Goal: Information Seeking & Learning: Learn about a topic

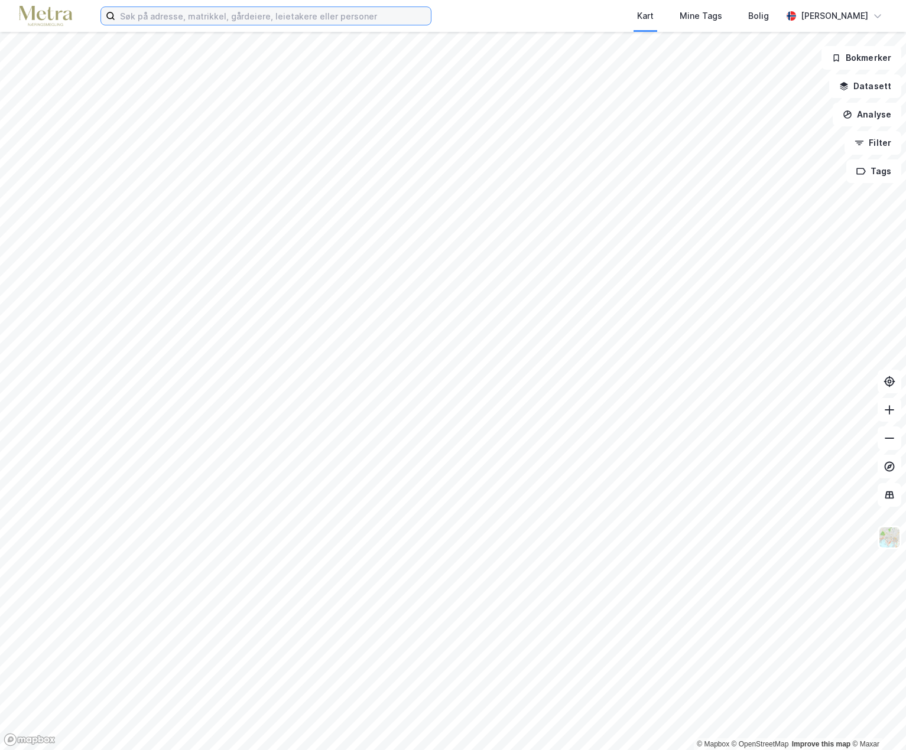
click at [154, 18] on input at bounding box center [272, 16] width 315 height 18
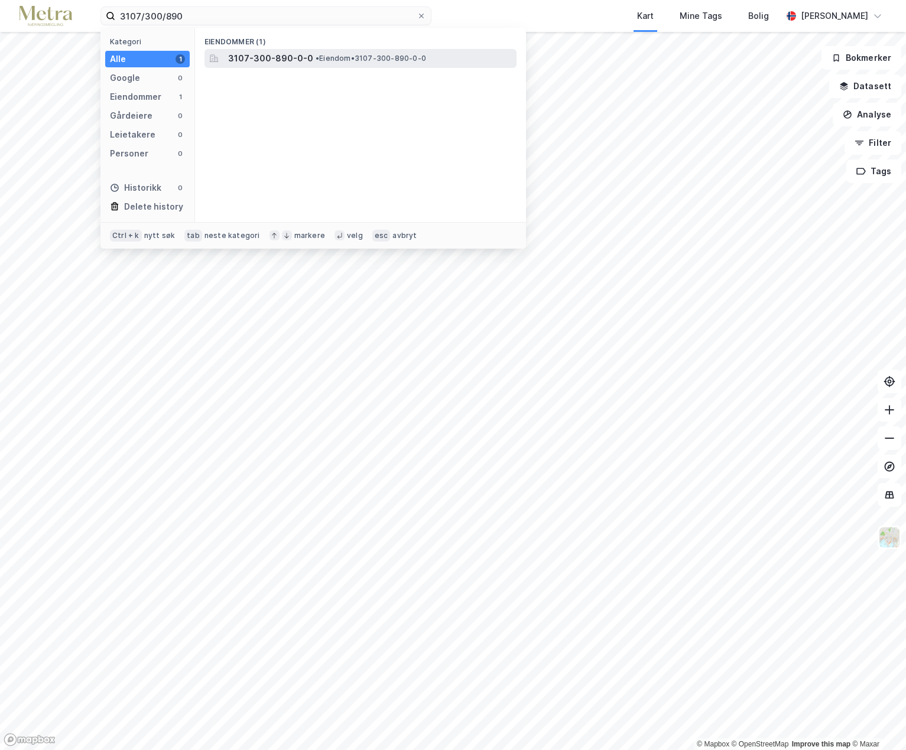
click at [257, 57] on span "3107-300-890-0-0" at bounding box center [270, 58] width 85 height 14
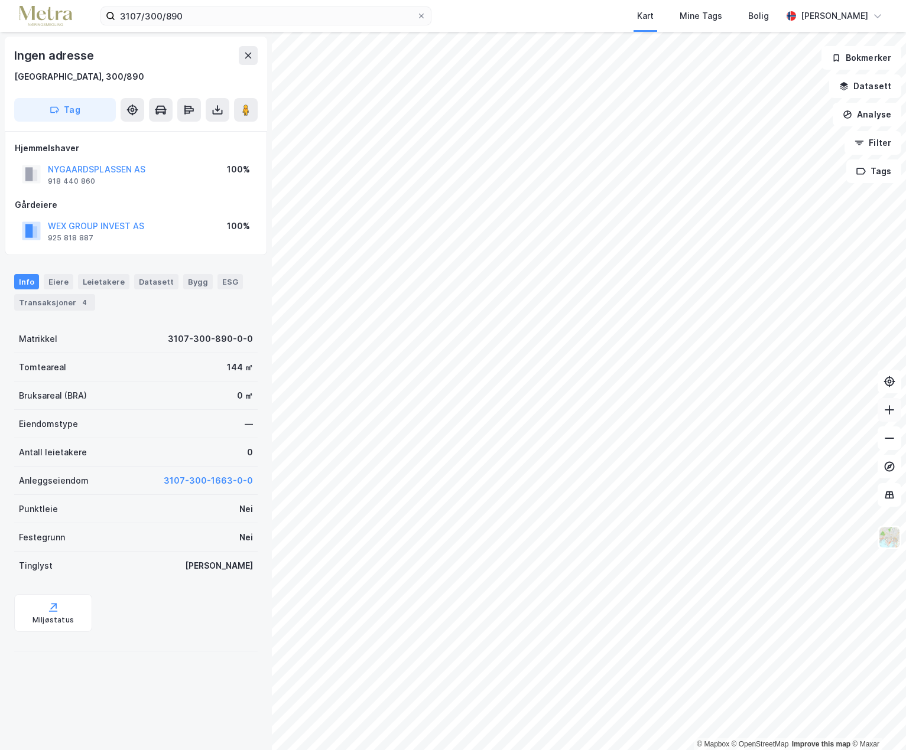
click at [891, 411] on icon at bounding box center [889, 410] width 12 height 12
click at [188, 18] on input "3107/300/890" at bounding box center [265, 16] width 301 height 18
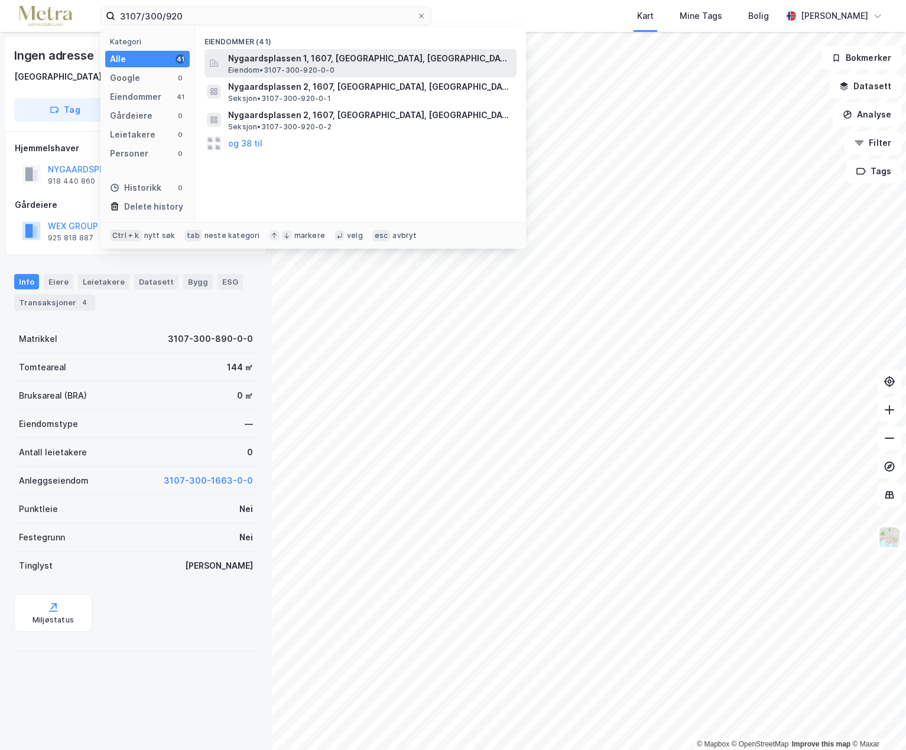
click at [255, 61] on span "Nygaardsplassen 1, 1607, [GEOGRAPHIC_DATA], [GEOGRAPHIC_DATA]" at bounding box center [370, 58] width 284 height 14
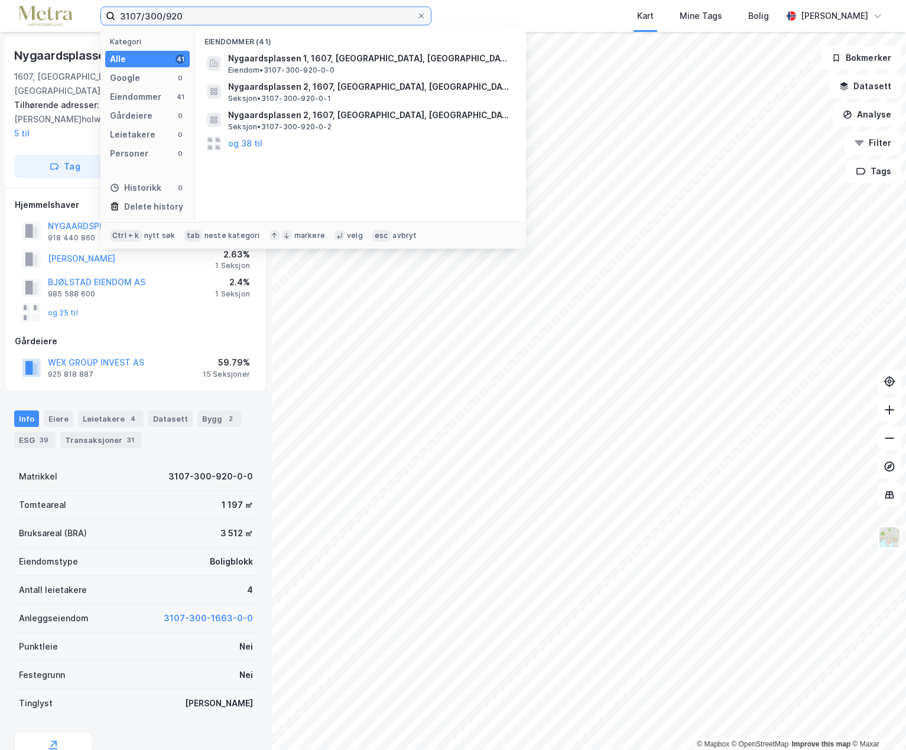
click at [195, 16] on input "3107/300/920" at bounding box center [265, 16] width 301 height 18
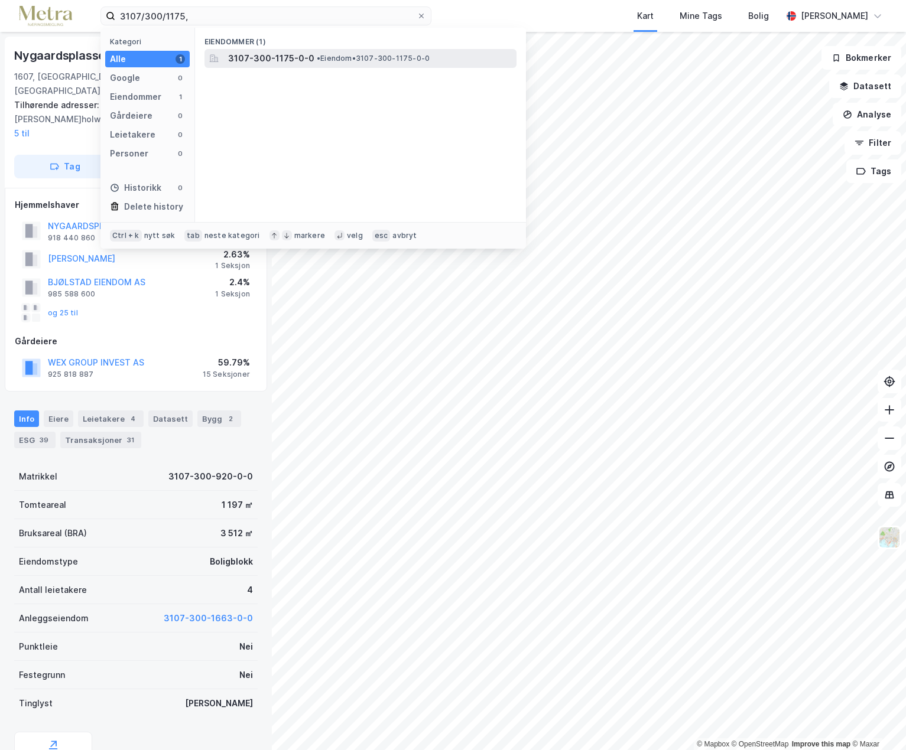
click at [257, 62] on span "3107-300-1175-0-0" at bounding box center [271, 58] width 86 height 14
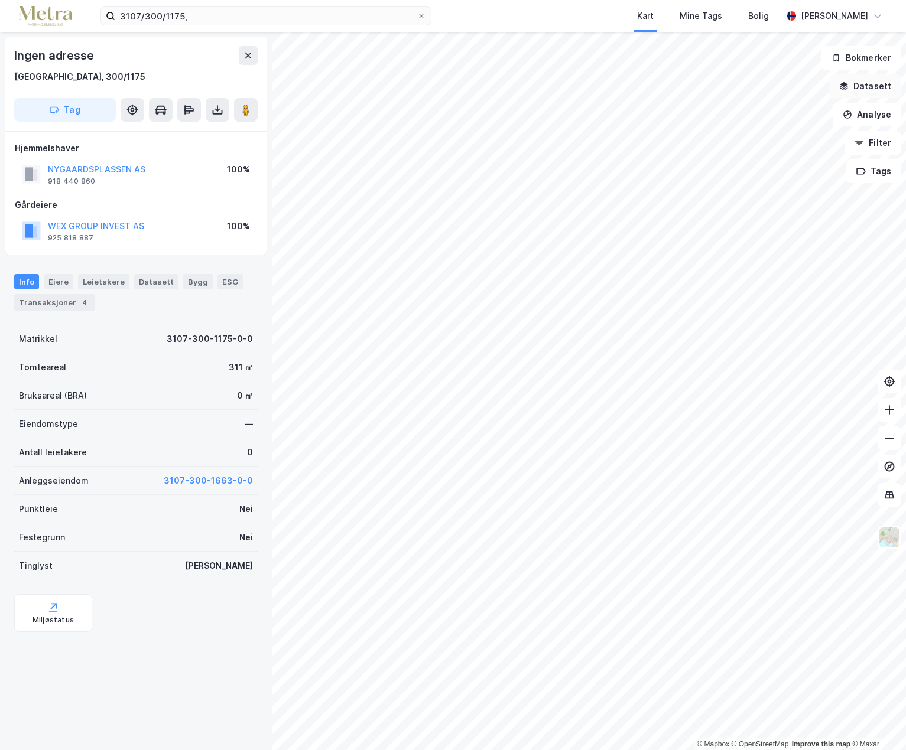
click at [857, 90] on button "Datasett" at bounding box center [865, 86] width 72 height 24
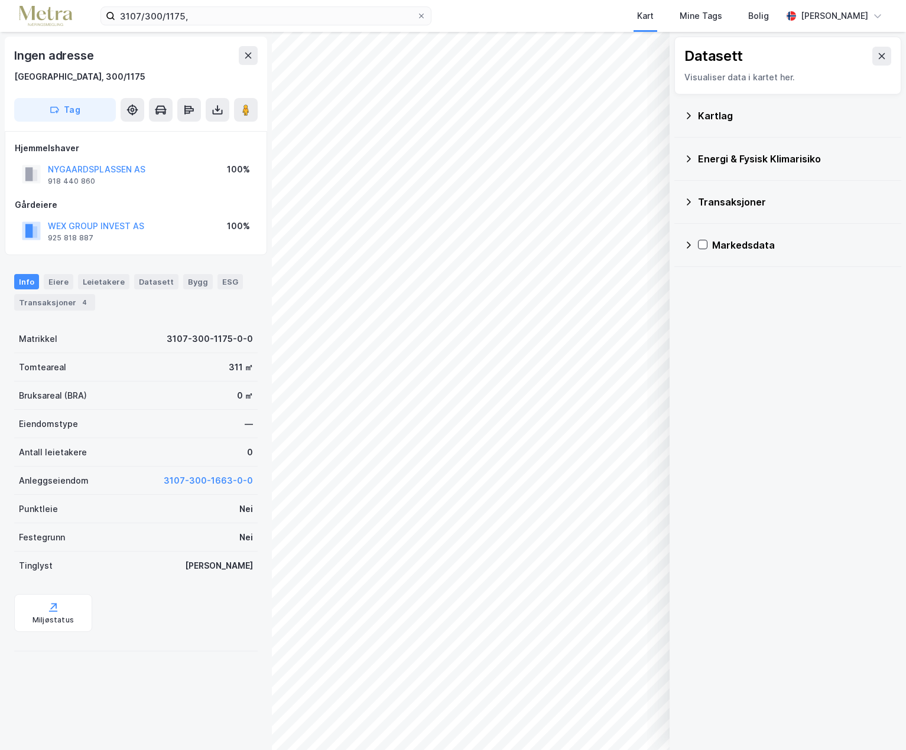
click at [688, 118] on icon at bounding box center [688, 115] width 4 height 6
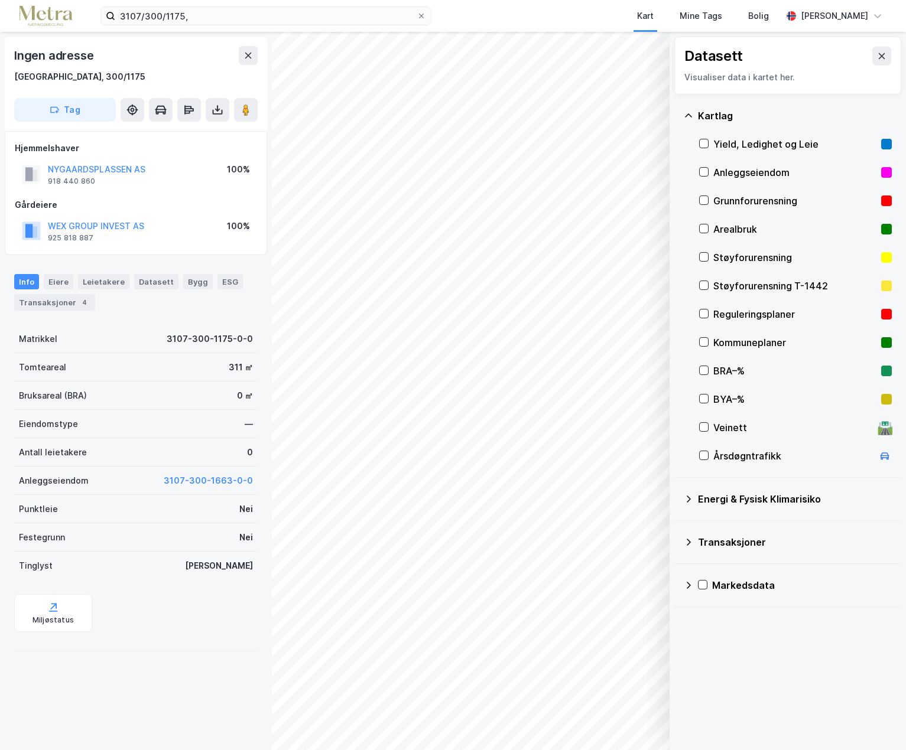
click at [882, 57] on div "Datasett Visualiser data i kartet her." at bounding box center [787, 66] width 227 height 58
click at [878, 57] on icon at bounding box center [881, 56] width 6 height 6
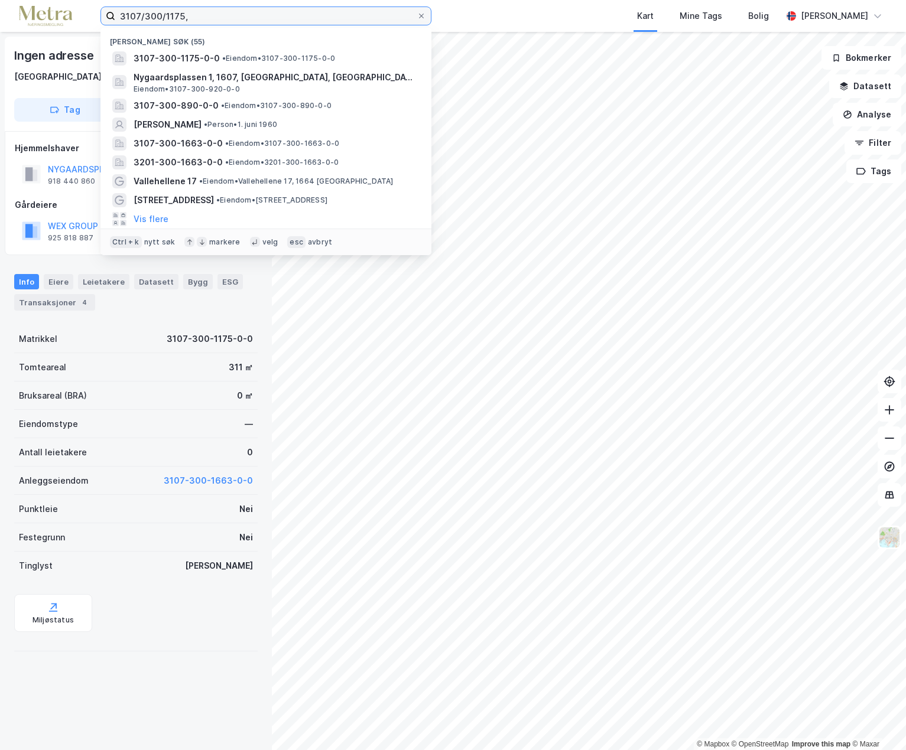
click at [199, 12] on input "3107/300/1175," at bounding box center [265, 16] width 301 height 18
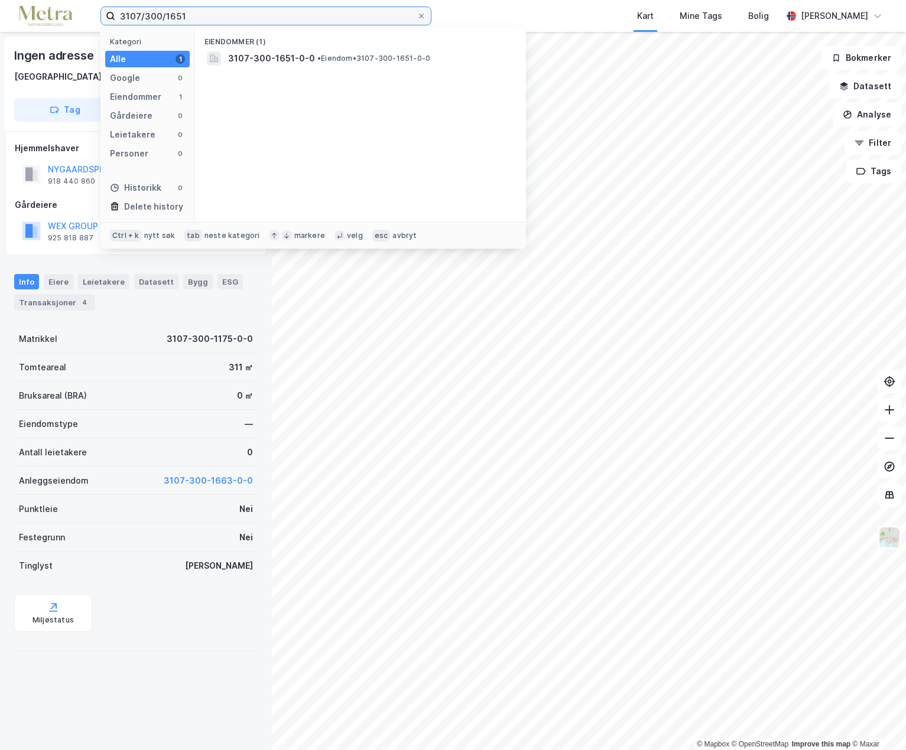
drag, startPoint x: 199, startPoint y: 12, endPoint x: 903, endPoint y: 0, distance: 703.7
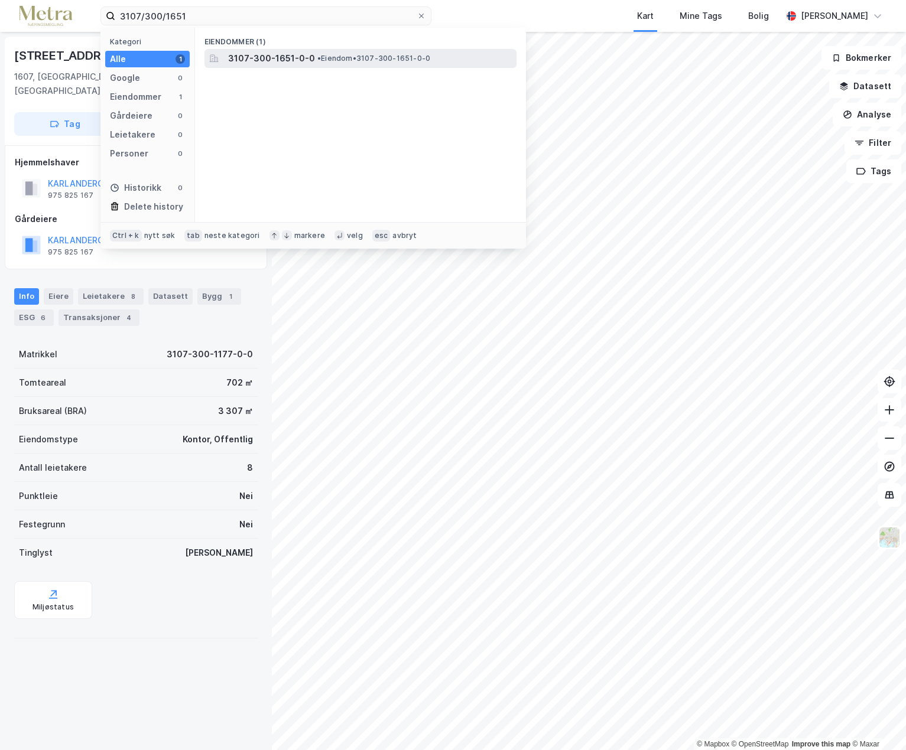
click at [297, 61] on span "3107-300-1651-0-0" at bounding box center [271, 58] width 87 height 14
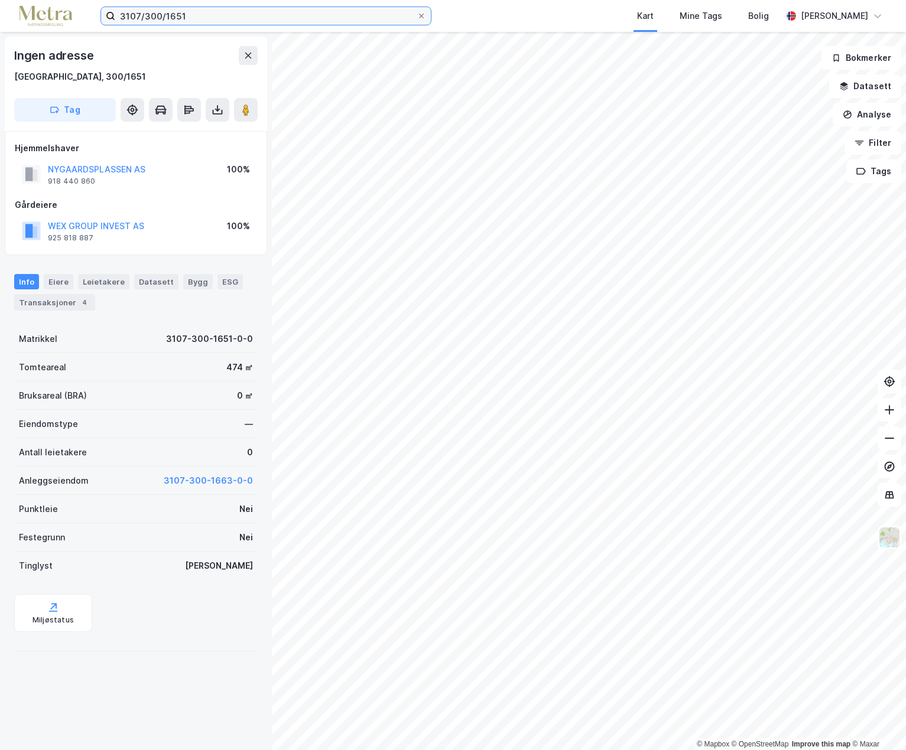
click at [192, 18] on input "3107/300/1651" at bounding box center [265, 16] width 301 height 18
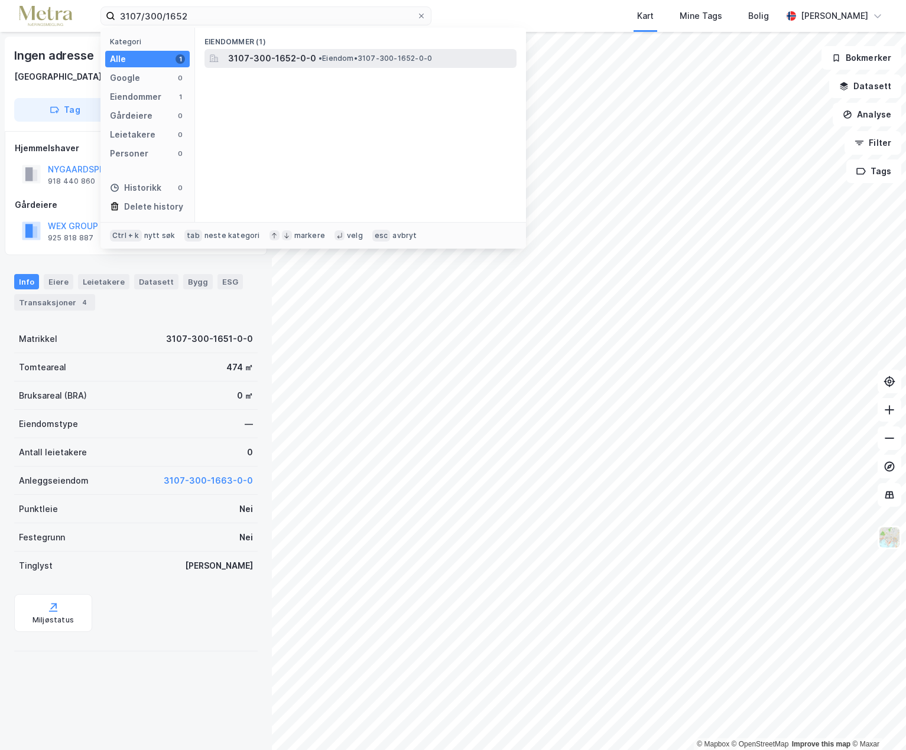
click at [258, 61] on span "3107-300-1652-0-0" at bounding box center [272, 58] width 88 height 14
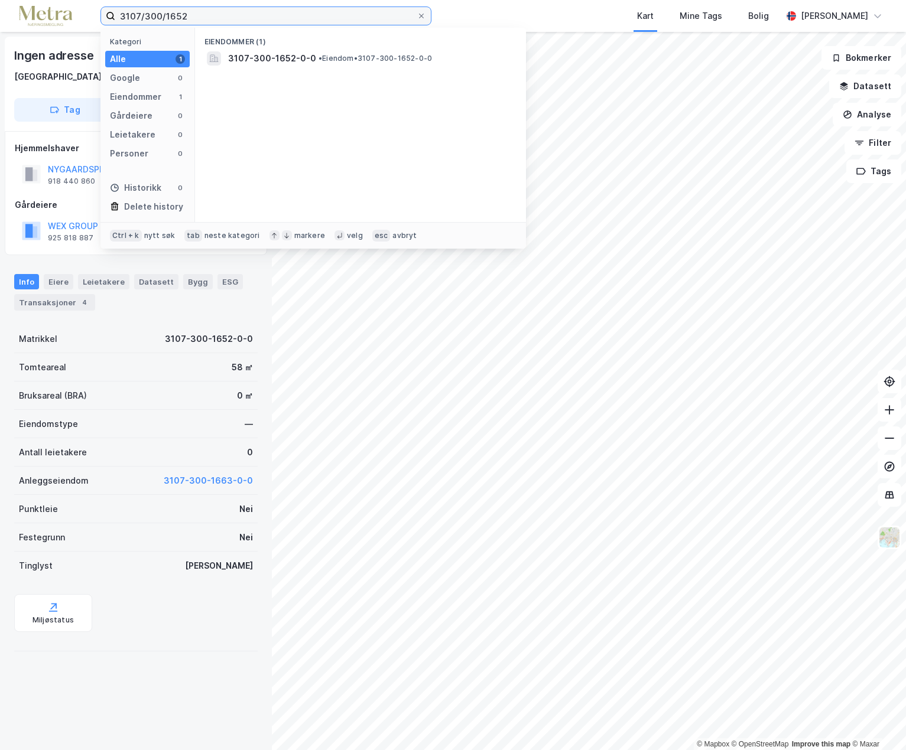
click at [200, 20] on input "3107/300/1652" at bounding box center [265, 16] width 301 height 18
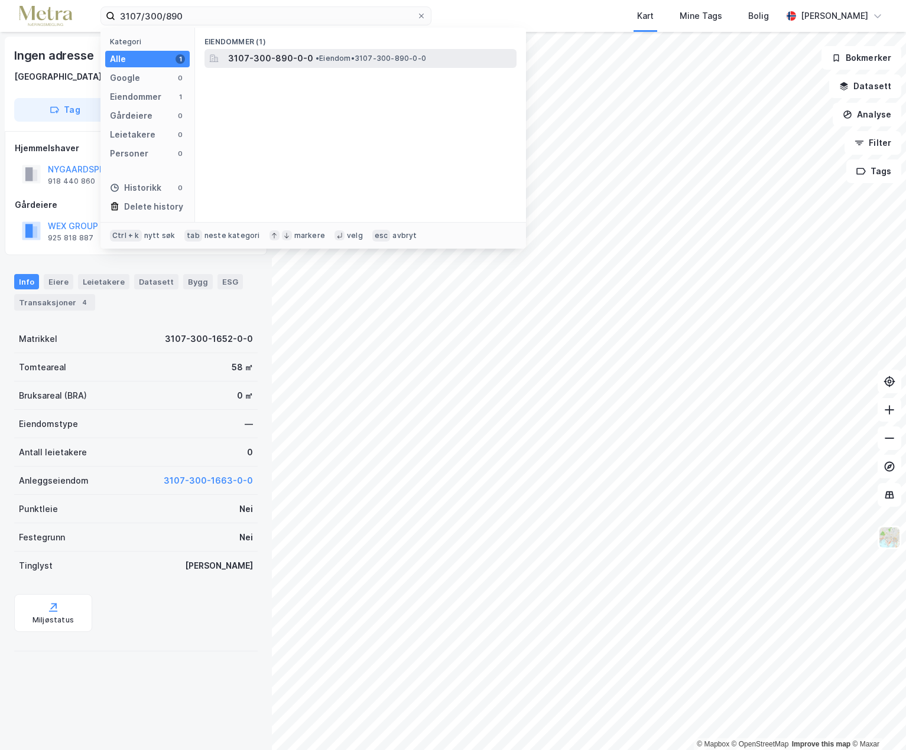
click at [234, 58] on span "3107-300-890-0-0" at bounding box center [270, 58] width 85 height 14
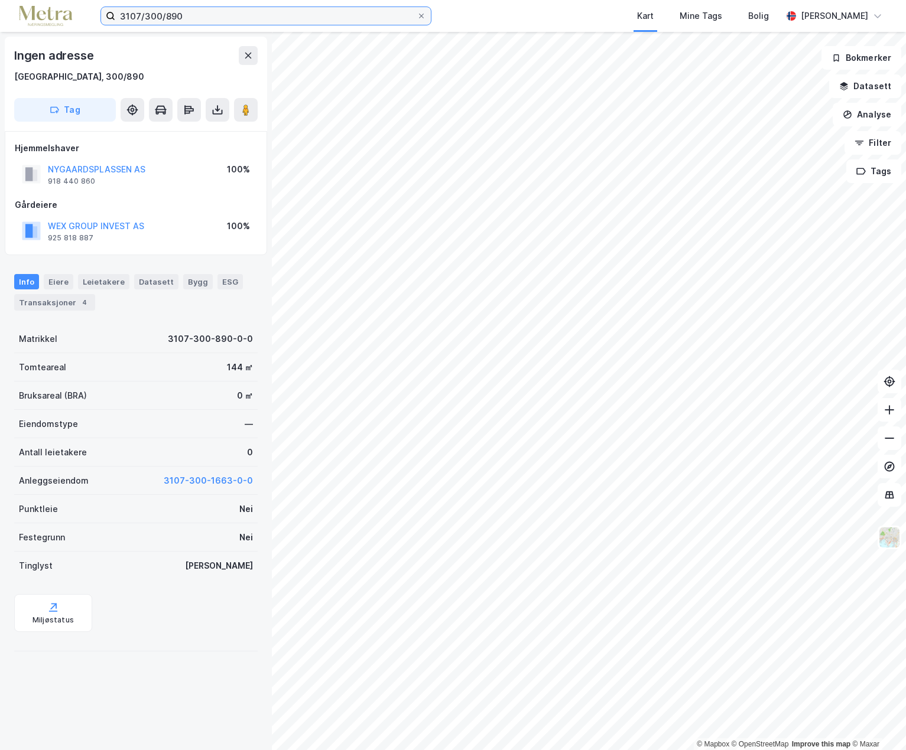
click at [197, 19] on input "3107/300/890" at bounding box center [265, 16] width 301 height 18
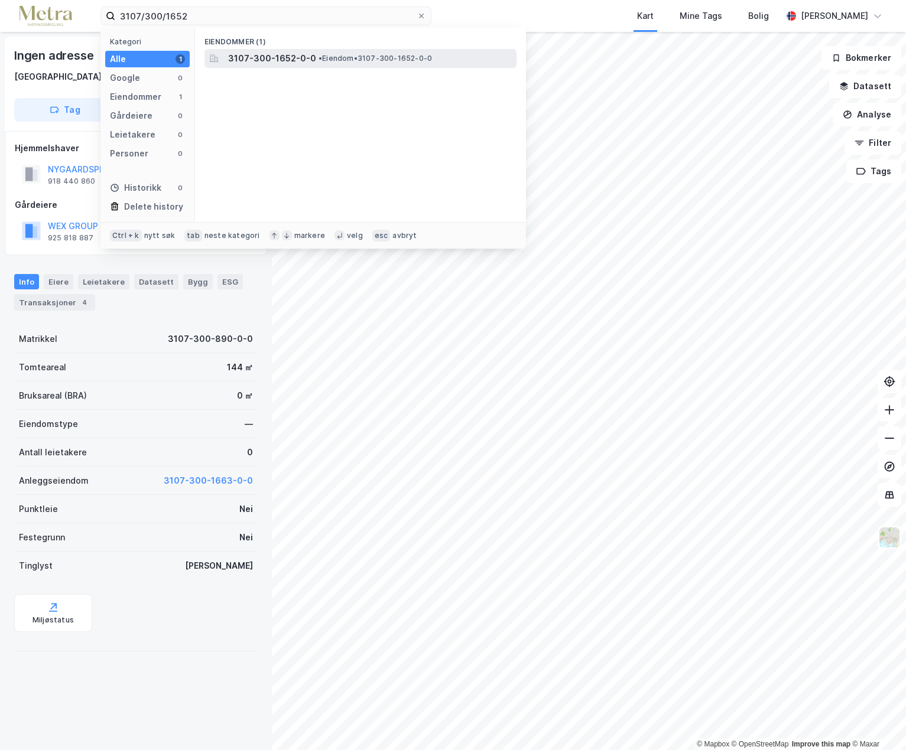
click at [258, 60] on span "3107-300-1652-0-0" at bounding box center [272, 58] width 88 height 14
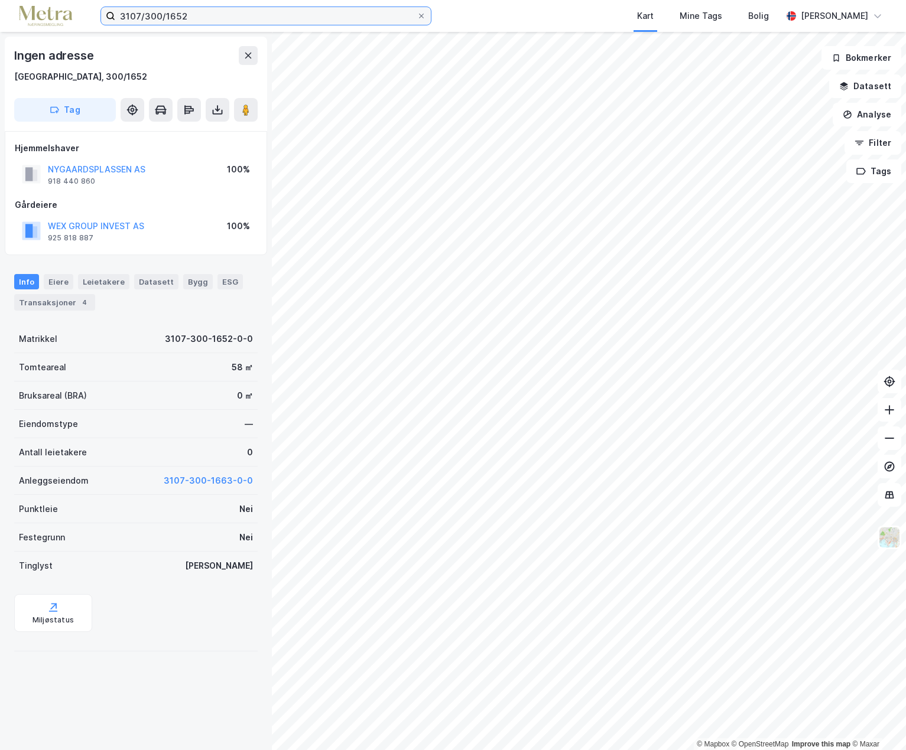
click at [203, 16] on input "3107/300/1652" at bounding box center [265, 16] width 301 height 18
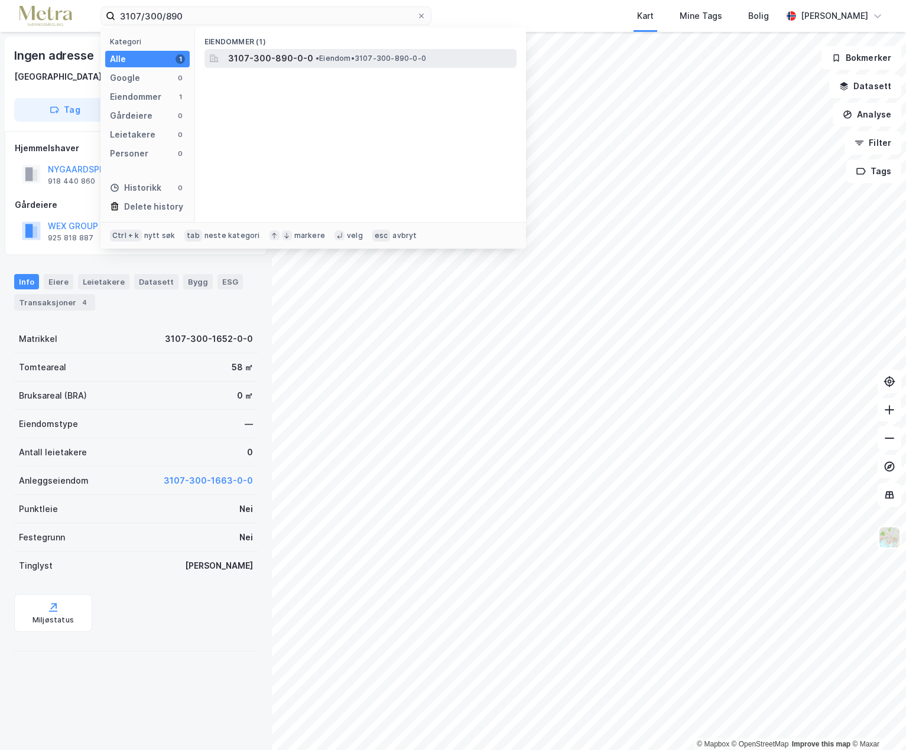
click at [292, 61] on span "3107-300-890-0-0" at bounding box center [270, 58] width 85 height 14
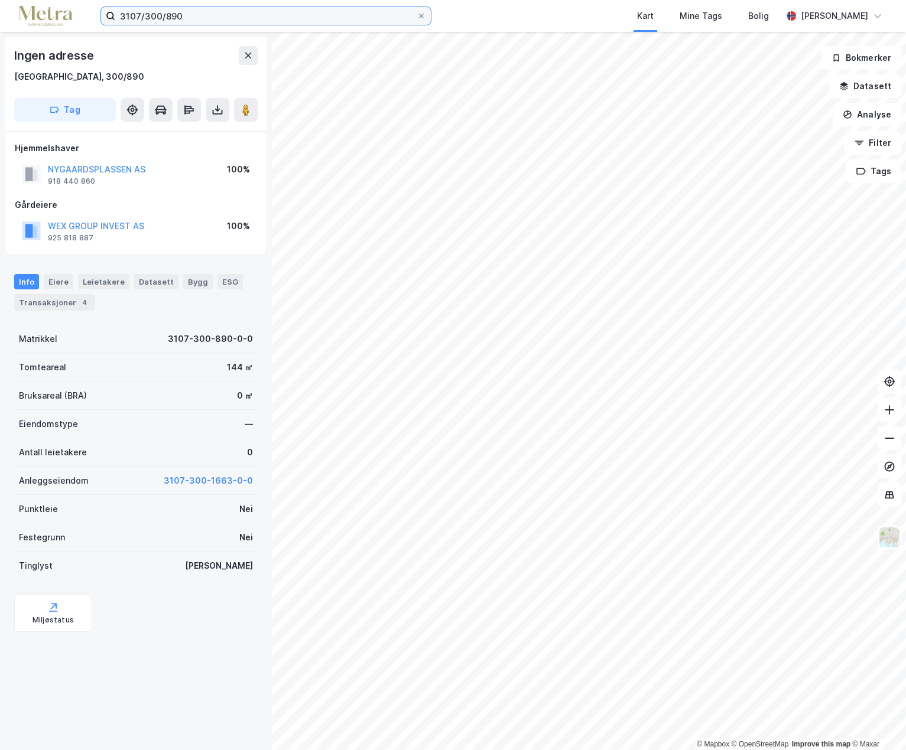
click at [196, 22] on input "3107/300/890" at bounding box center [265, 16] width 301 height 18
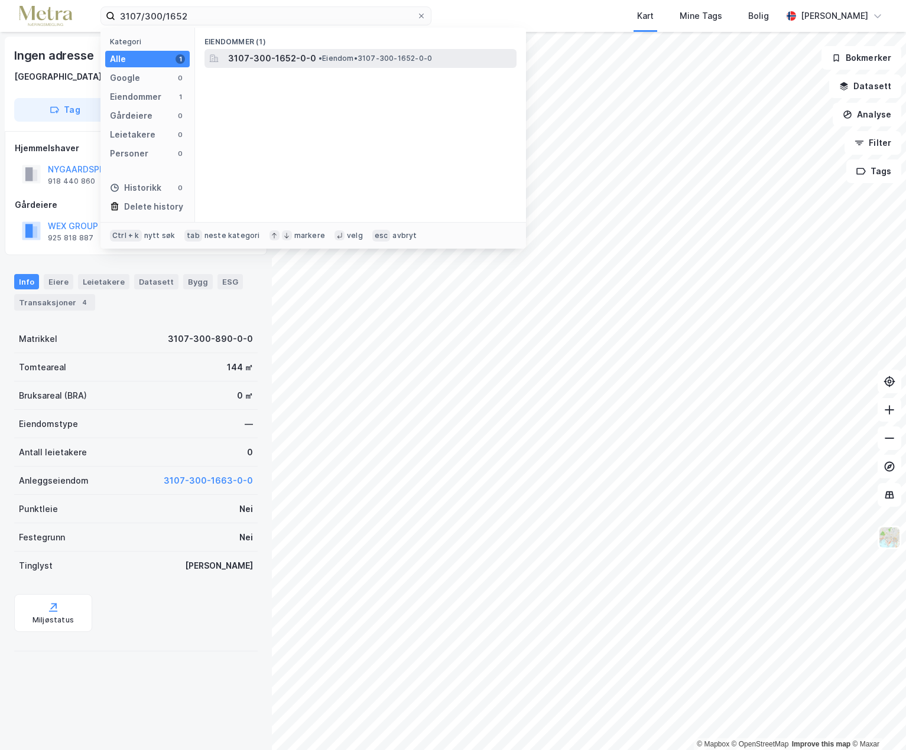
click at [287, 53] on span "3107-300-1652-0-0" at bounding box center [272, 58] width 88 height 14
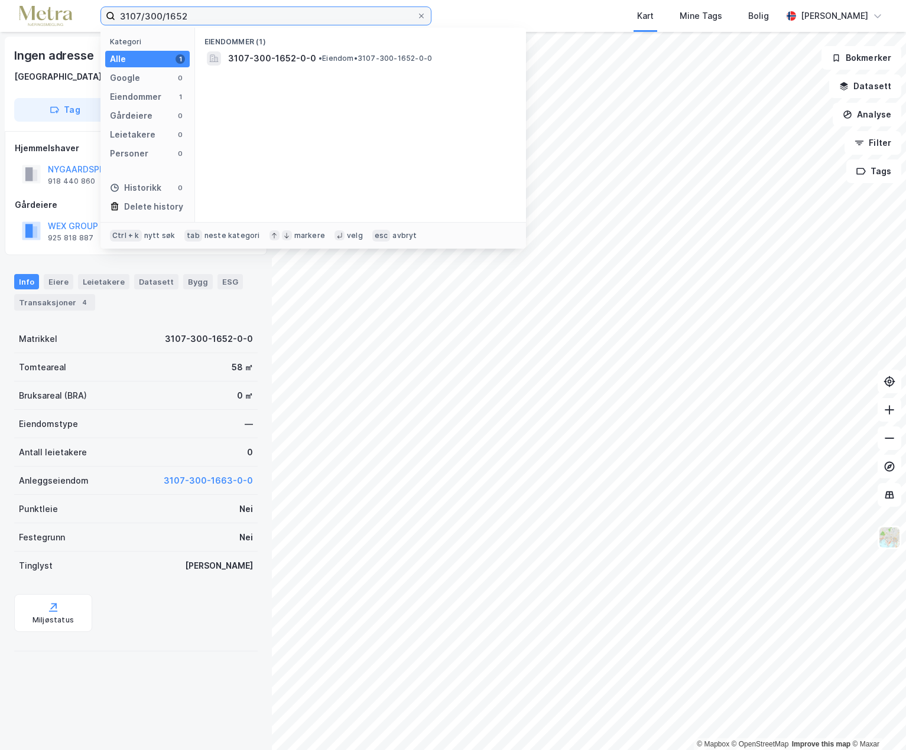
click at [186, 14] on input "3107/300/1652" at bounding box center [265, 16] width 301 height 18
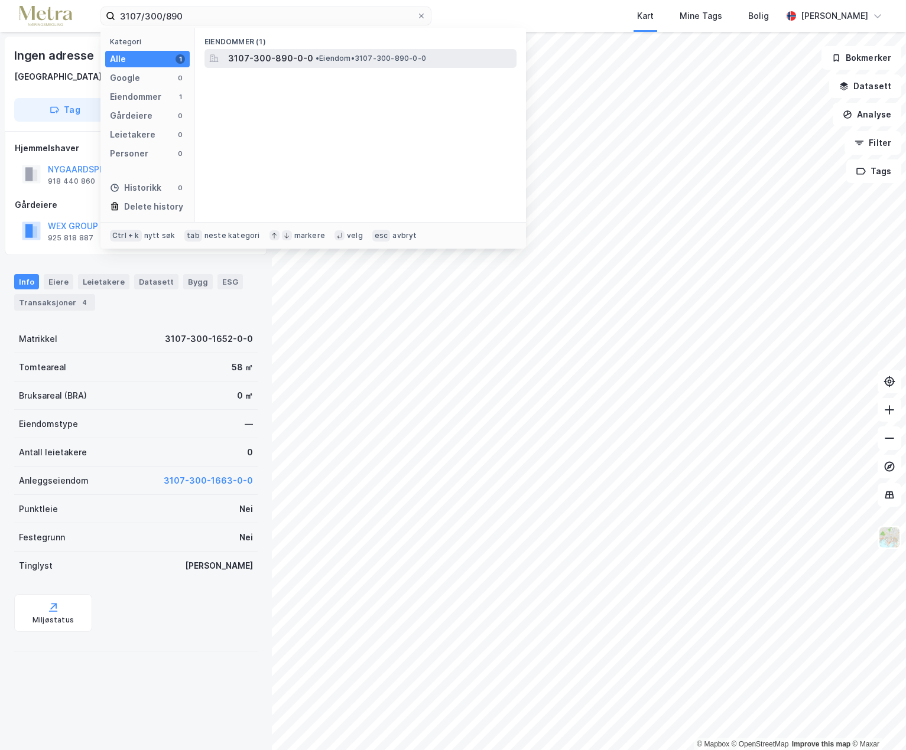
click at [281, 53] on span "3107-300-890-0-0" at bounding box center [270, 58] width 85 height 14
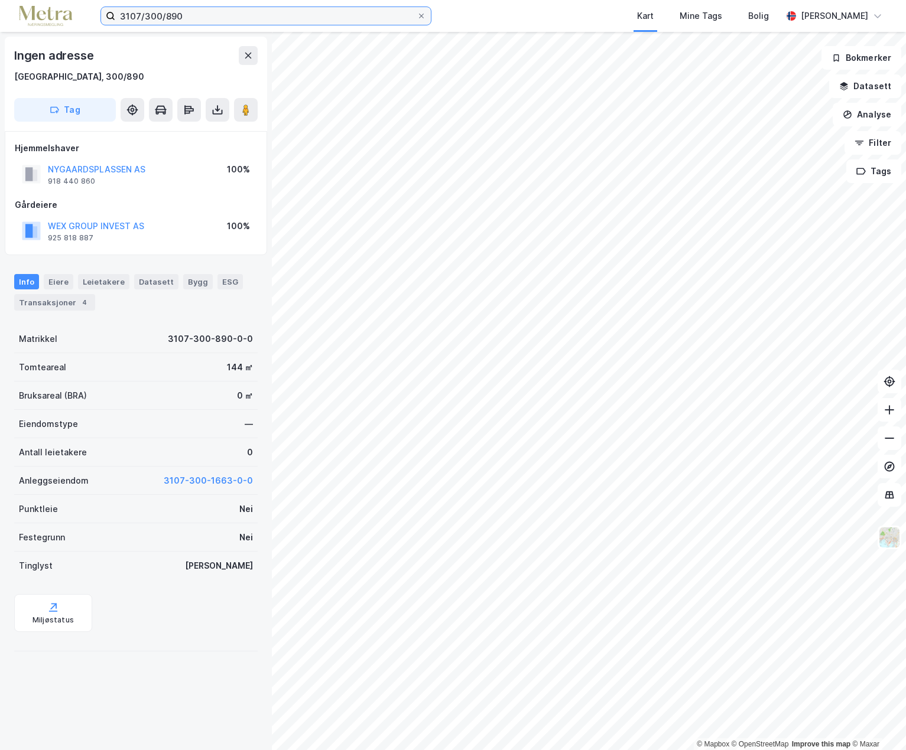
click at [191, 18] on input "3107/300/890" at bounding box center [265, 16] width 301 height 18
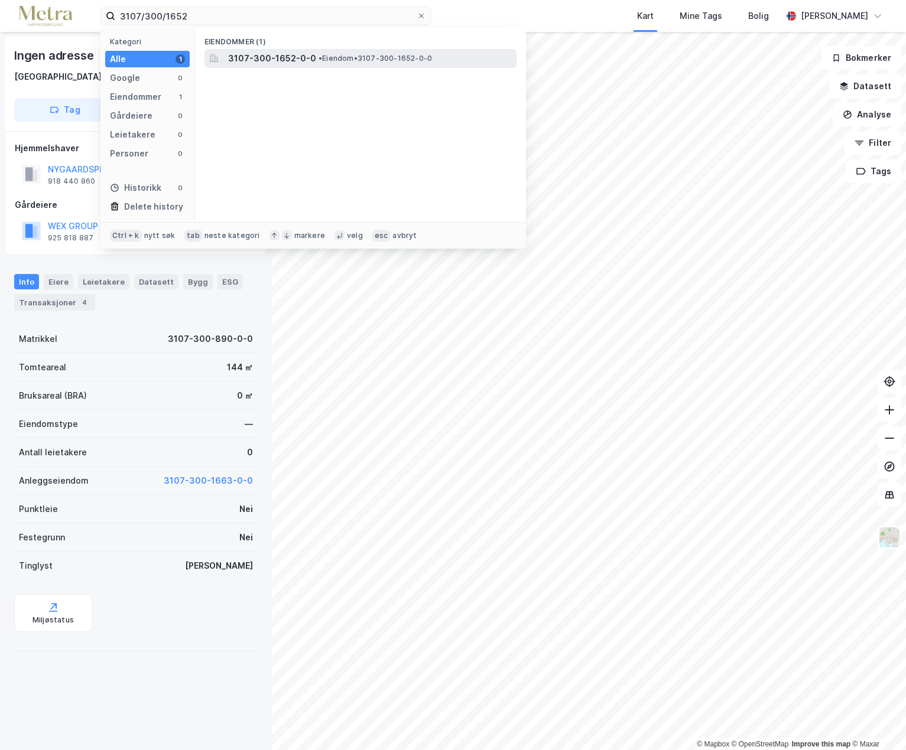
click at [284, 62] on span "3107-300-1652-0-0" at bounding box center [272, 58] width 88 height 14
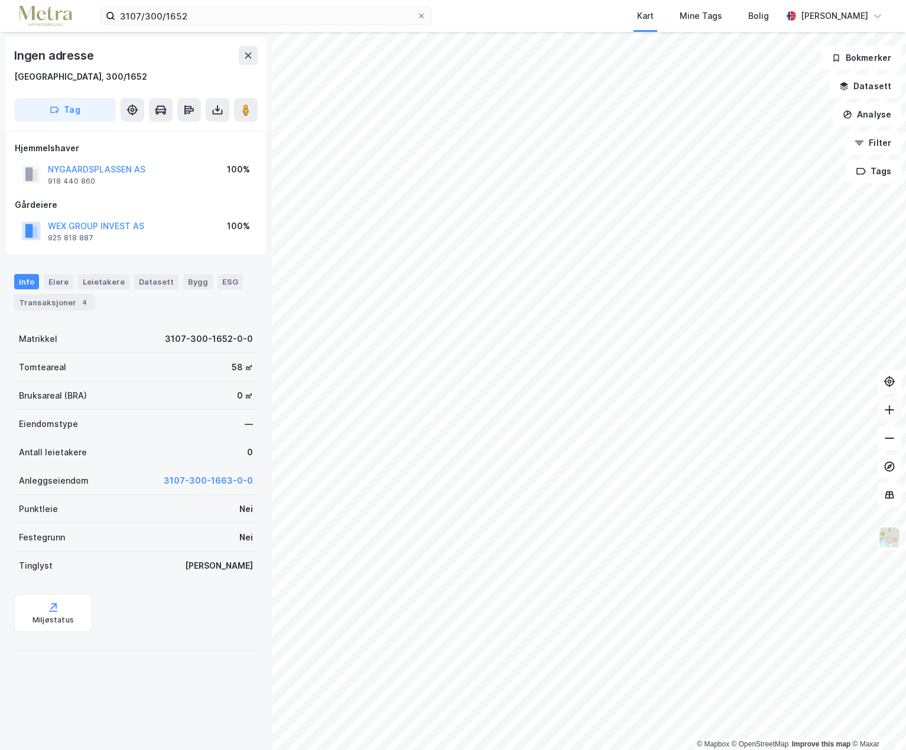
click at [894, 417] on button at bounding box center [889, 410] width 24 height 24
click at [199, 16] on input "3107/300/1652" at bounding box center [265, 16] width 301 height 18
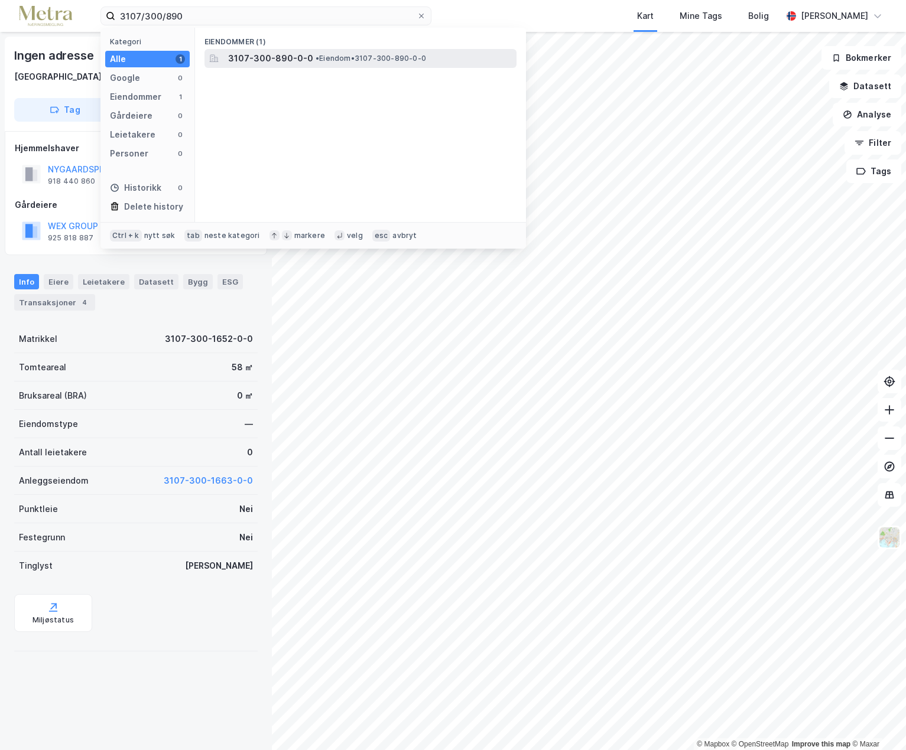
click at [275, 57] on span "3107-300-890-0-0" at bounding box center [270, 58] width 85 height 14
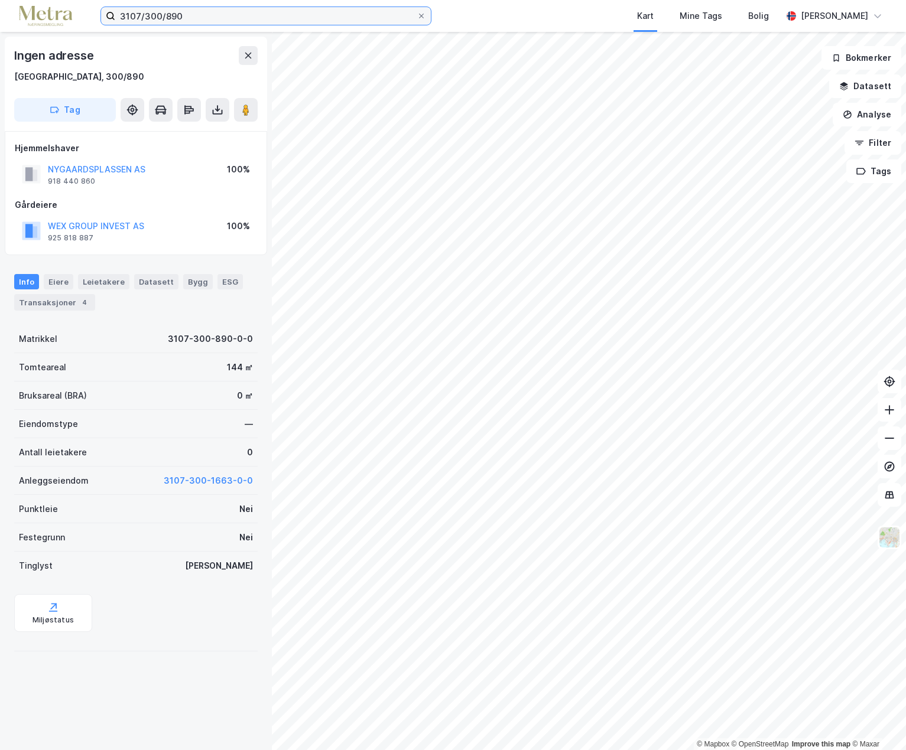
click at [191, 19] on input "3107/300/890" at bounding box center [265, 16] width 301 height 18
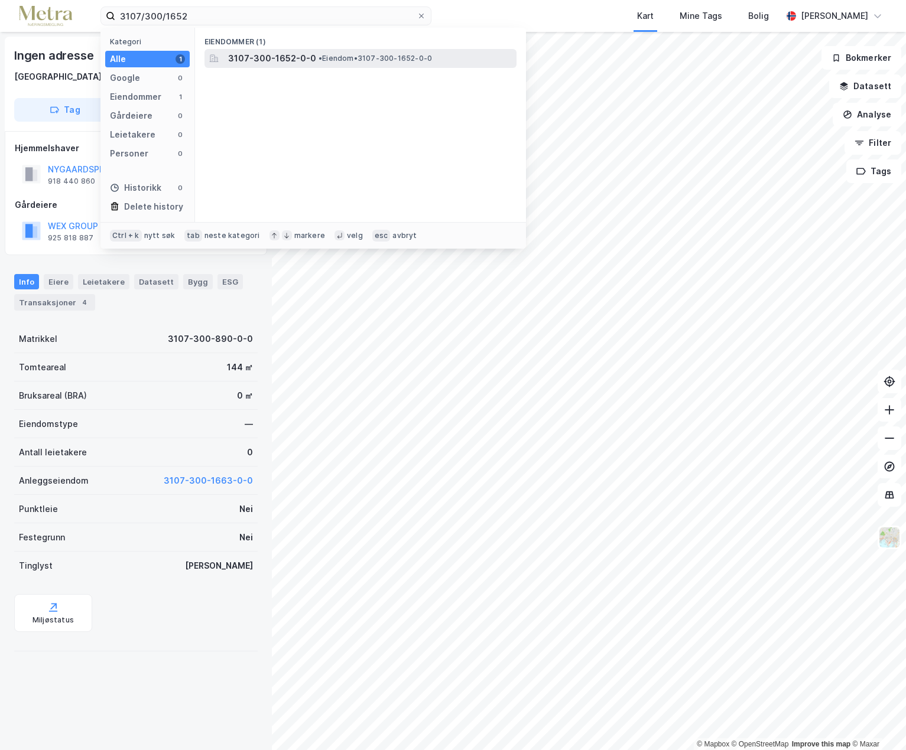
click at [266, 61] on span "3107-300-1652-0-0" at bounding box center [272, 58] width 88 height 14
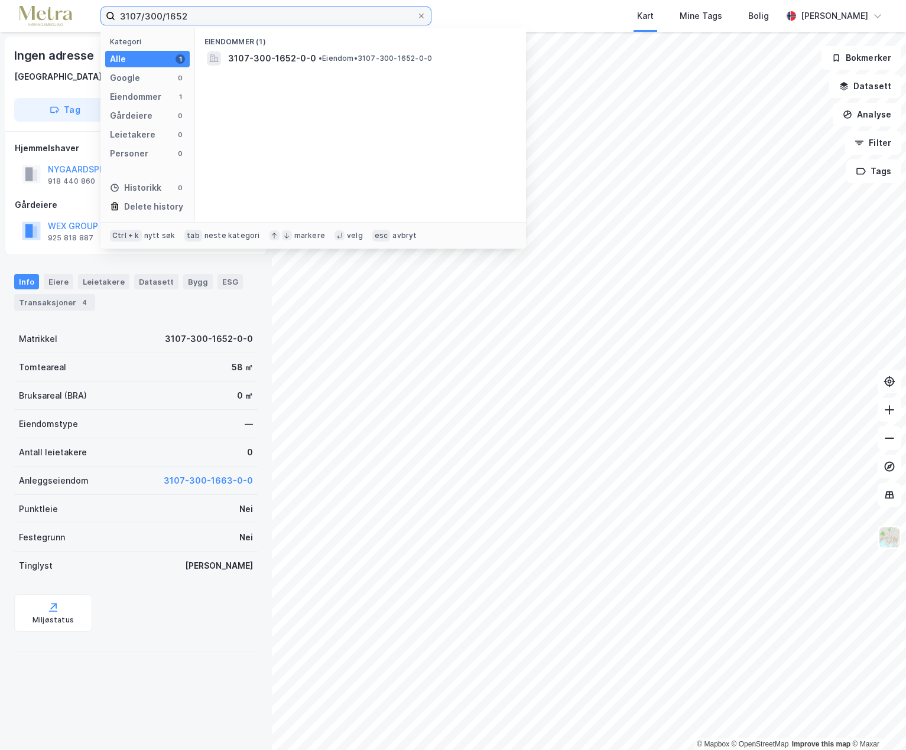
click at [202, 15] on input "3107/300/1652" at bounding box center [265, 16] width 301 height 18
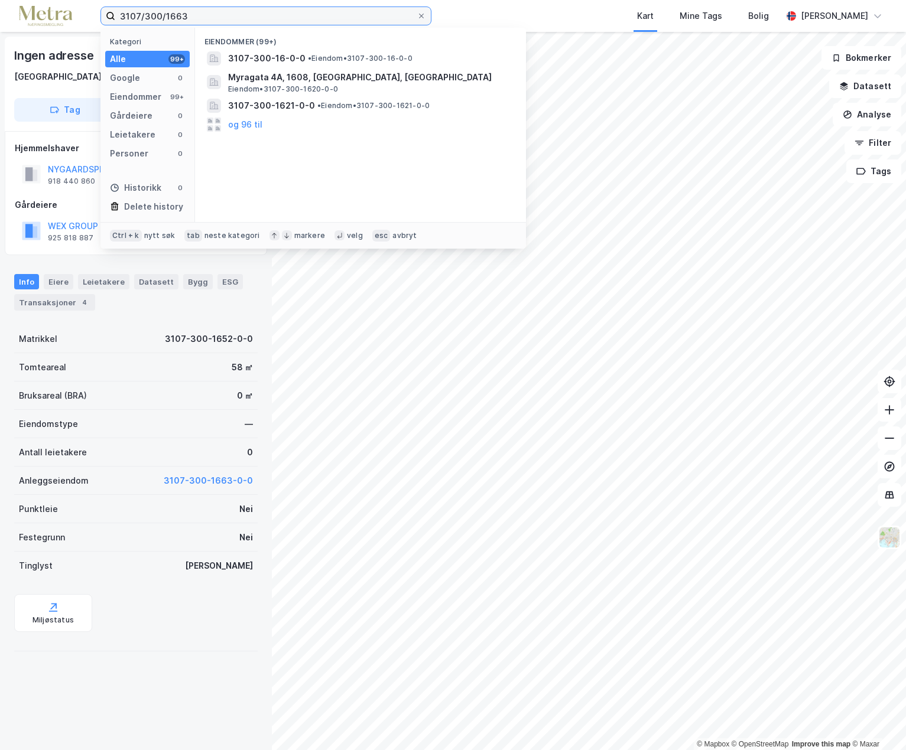
type input "3107/300/1663"
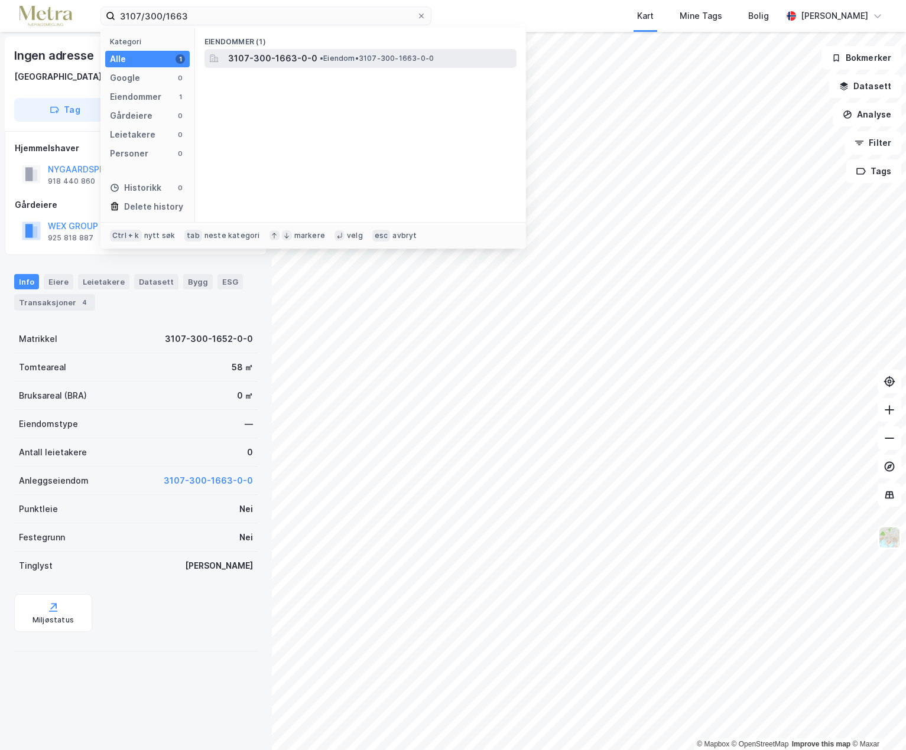
click at [261, 62] on span "3107-300-1663-0-0" at bounding box center [272, 58] width 89 height 14
